Goal: Task Accomplishment & Management: Use online tool/utility

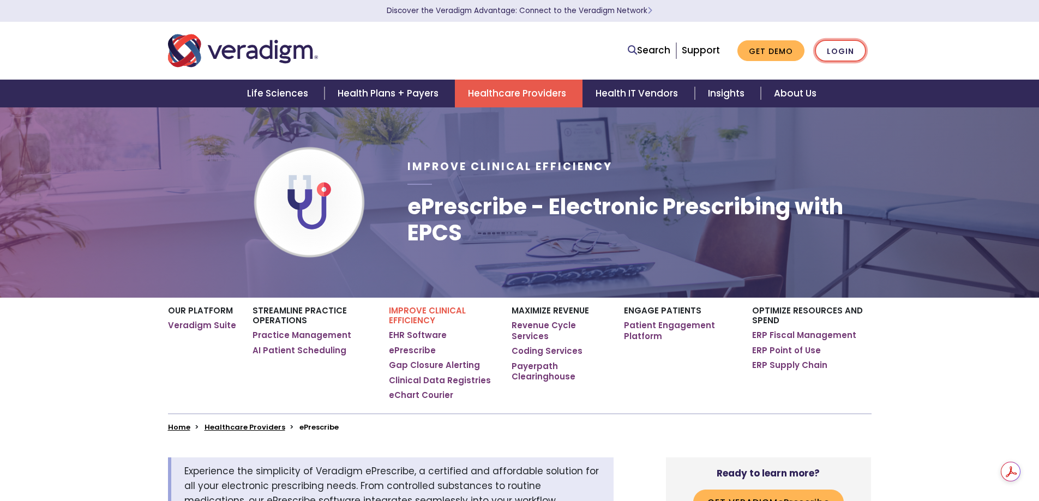
click at [854, 44] on link "Login" at bounding box center [840, 51] width 51 height 22
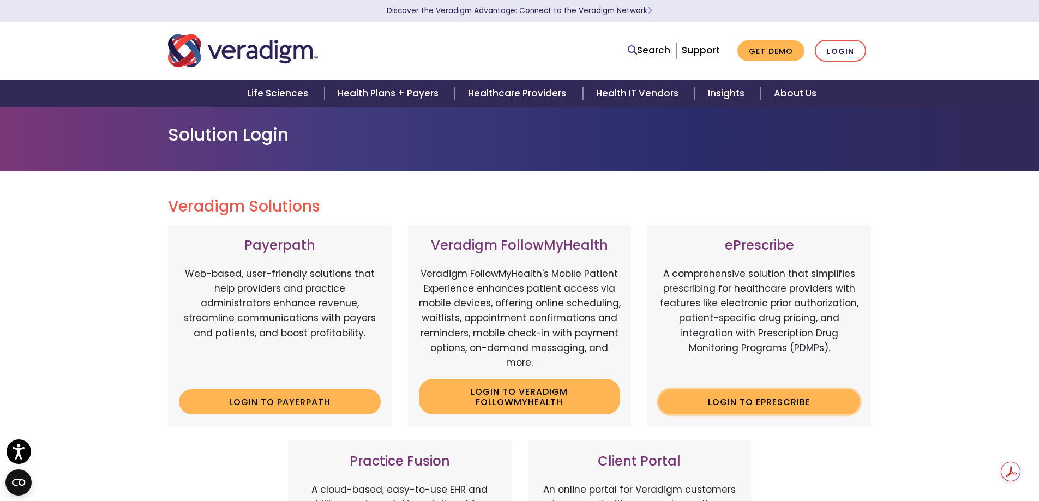
click at [710, 399] on link "Login to ePrescribe" at bounding box center [759, 401] width 202 height 25
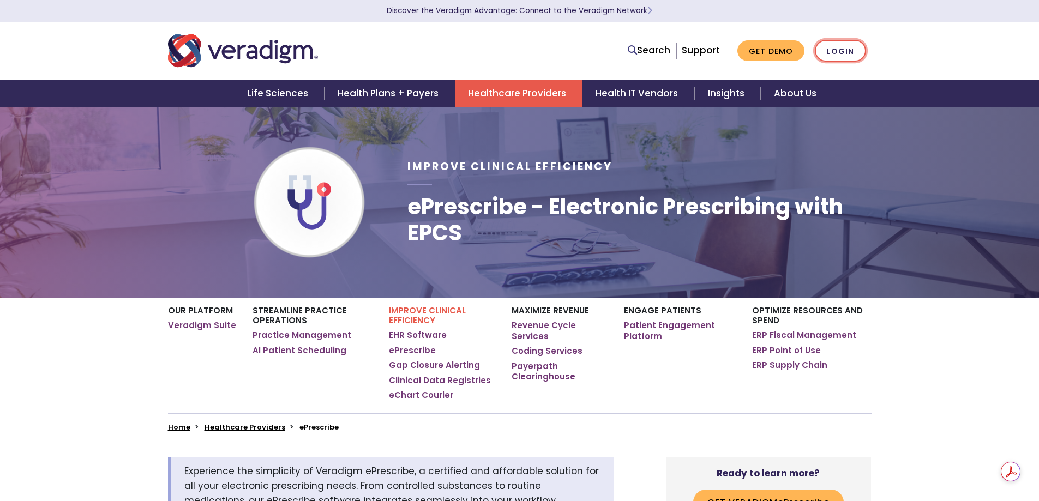
click at [842, 48] on link "Login" at bounding box center [840, 51] width 51 height 22
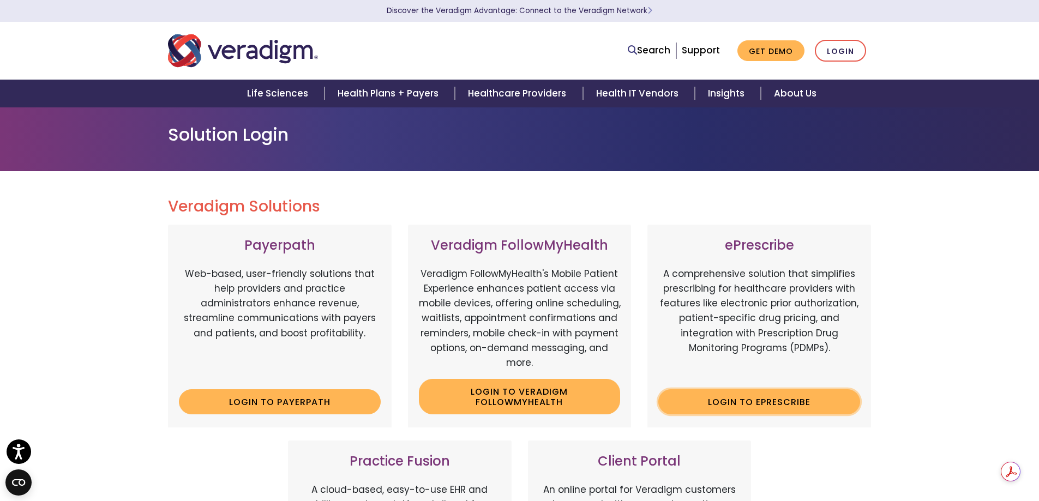
click at [747, 399] on link "Login to ePrescribe" at bounding box center [759, 401] width 202 height 25
